Goal: Information Seeking & Learning: Learn about a topic

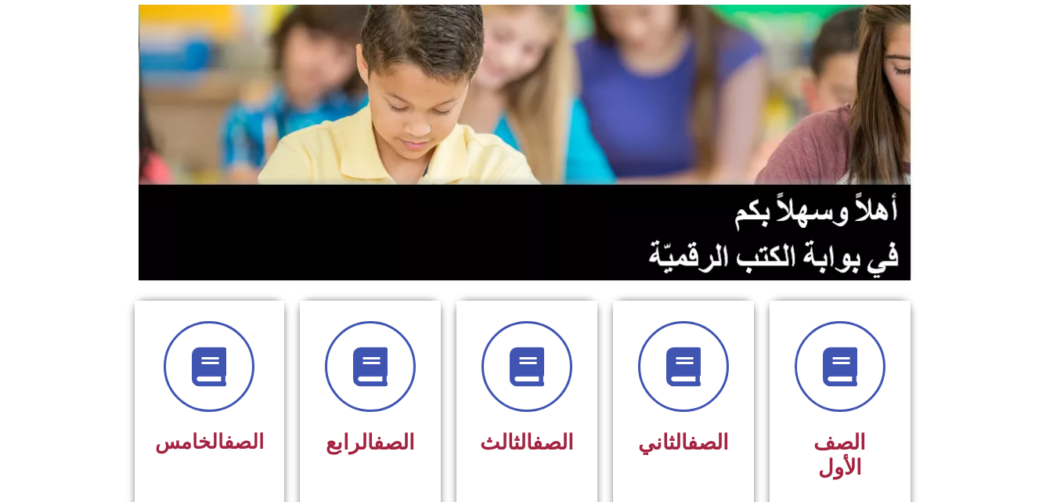
scroll to position [125, 0]
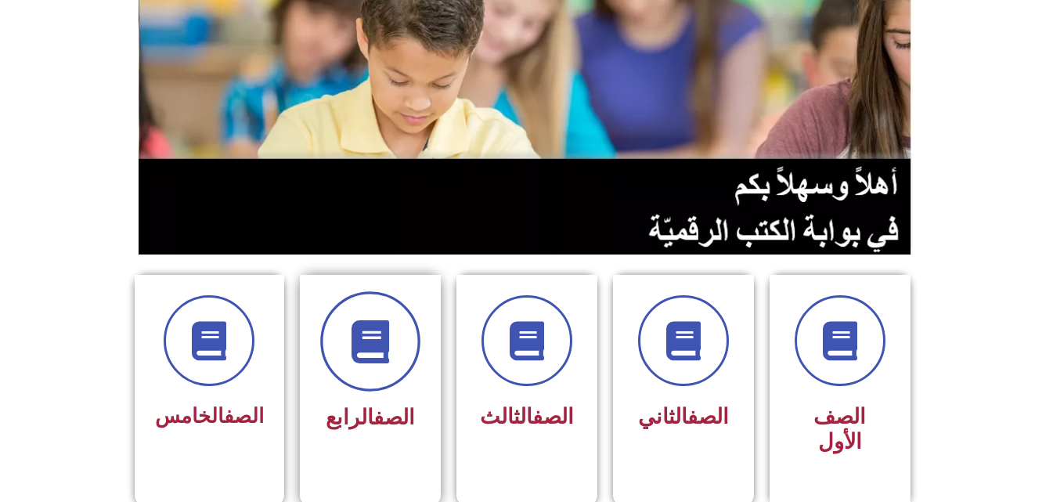
click at [363, 339] on icon at bounding box center [370, 341] width 43 height 43
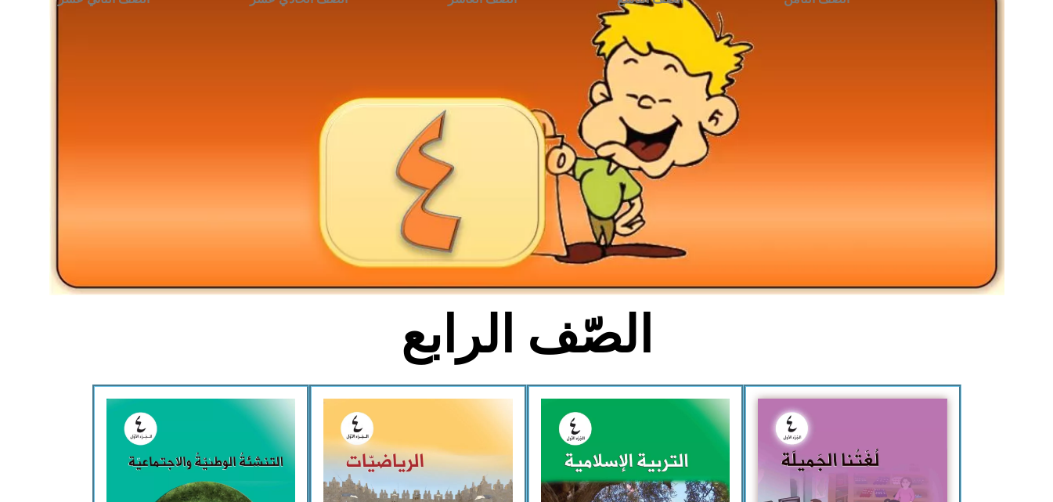
scroll to position [94, 0]
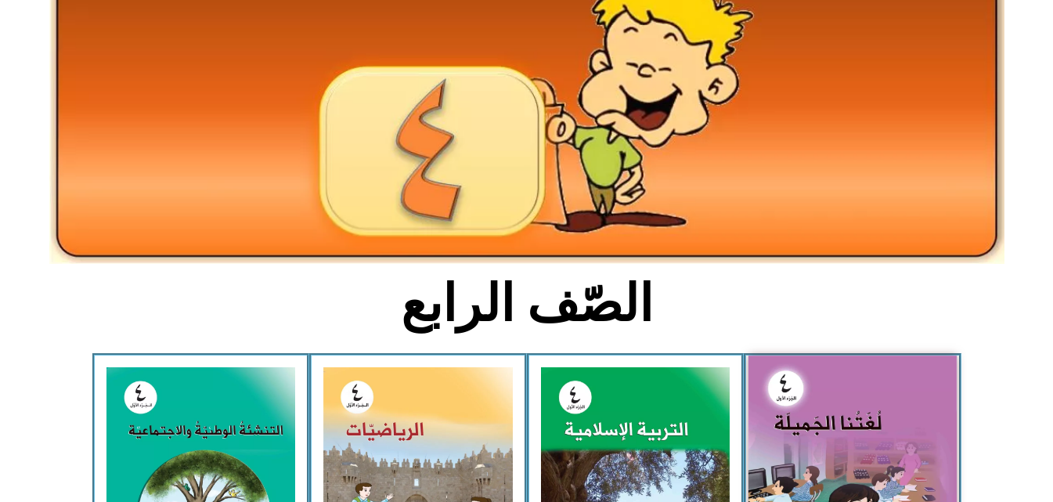
click at [825, 403] on img at bounding box center [853, 484] width 208 height 256
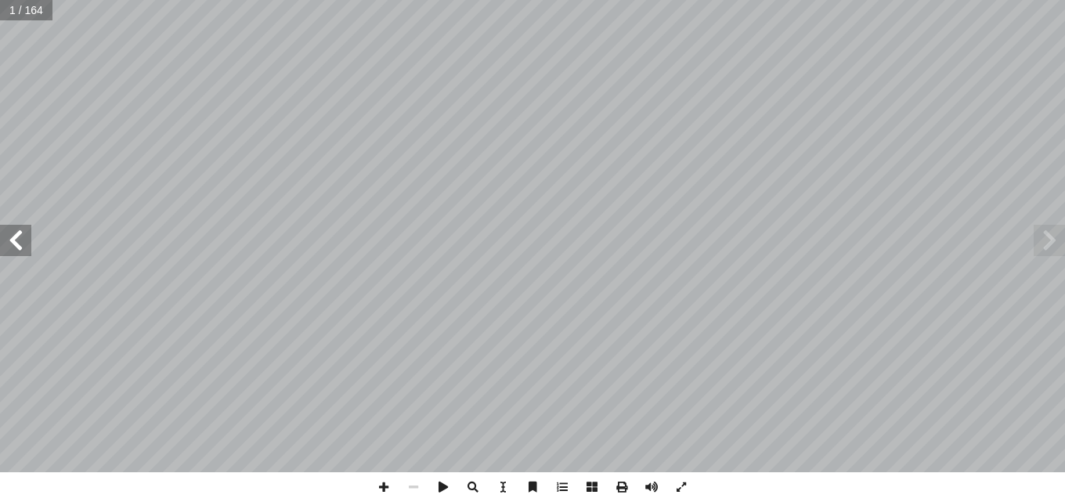
click at [20, 226] on span at bounding box center [15, 240] width 31 height 31
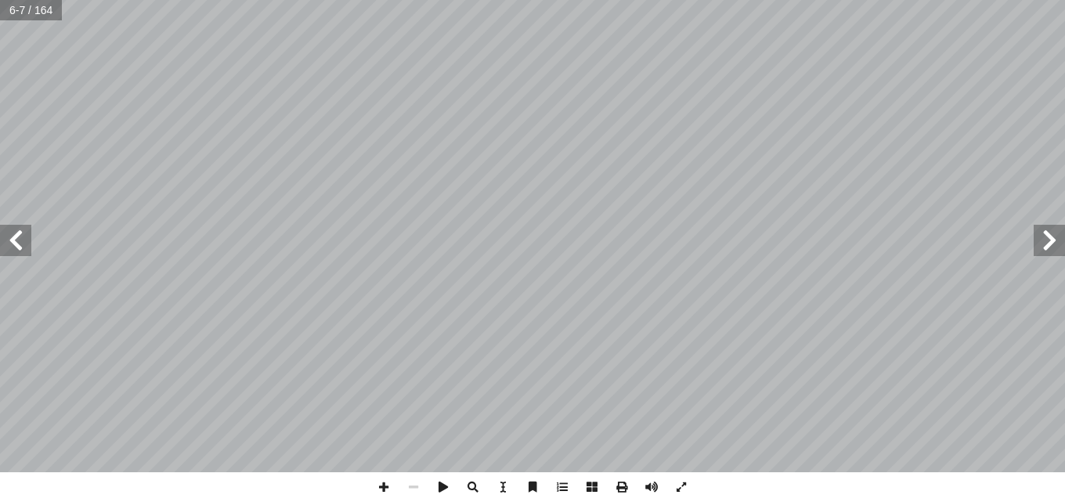
click at [20, 226] on span at bounding box center [15, 240] width 31 height 31
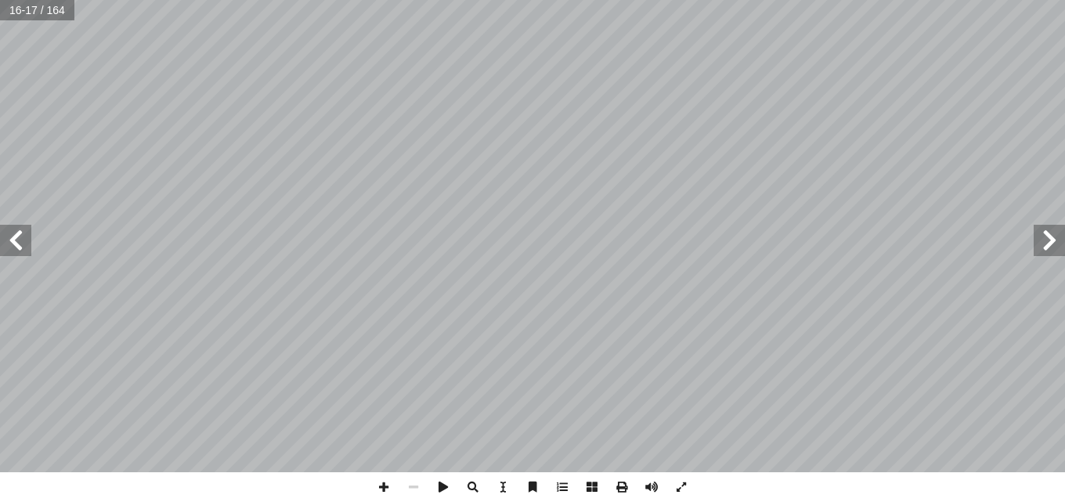
click at [20, 226] on span at bounding box center [15, 240] width 31 height 31
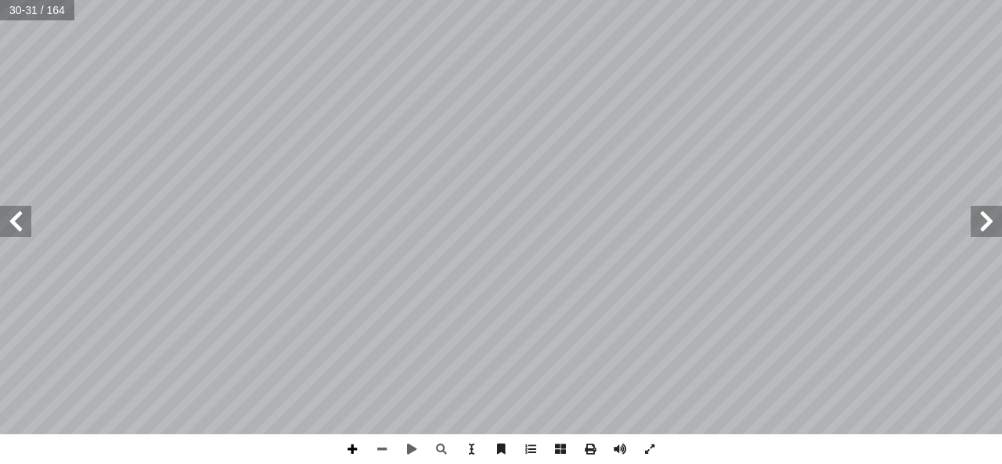
click at [355, 450] on span at bounding box center [353, 450] width 30 height 30
click at [469, 437] on div "٢٦ : أ ا َ ر ْ ق َ ن ُّ س ِ ح أ ا َ ف نا، ِ ت ْ ي َ ب ِ ناء ِ في ف ِ تون ْ ي َّ…" at bounding box center [501, 232] width 1002 height 464
